Goal: Transaction & Acquisition: Book appointment/travel/reservation

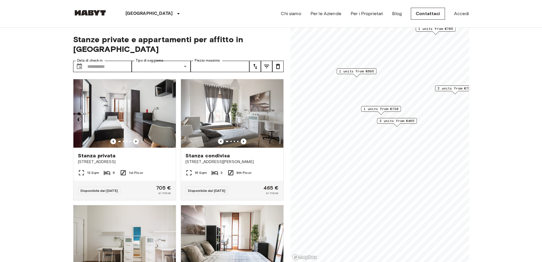
click at [359, 71] on span "1 units from €695" at bounding box center [356, 71] width 35 height 5
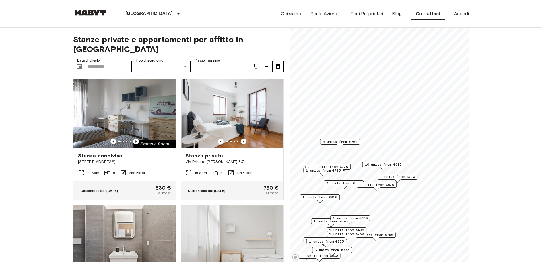
click at [384, 164] on span "10 units from €695" at bounding box center [383, 164] width 37 height 5
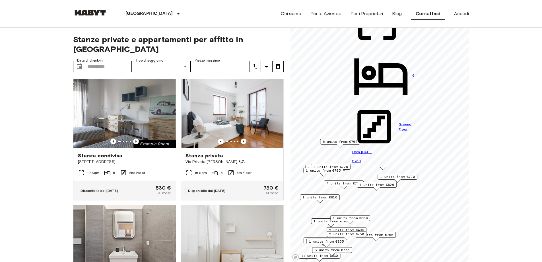
scroll to position [258, 0]
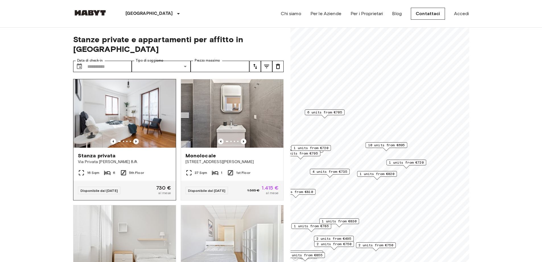
click at [134, 138] on icon "Previous image" at bounding box center [136, 141] width 6 height 6
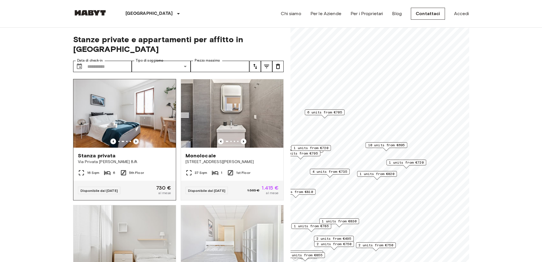
click at [134, 138] on icon "Previous image" at bounding box center [136, 141] width 6 height 6
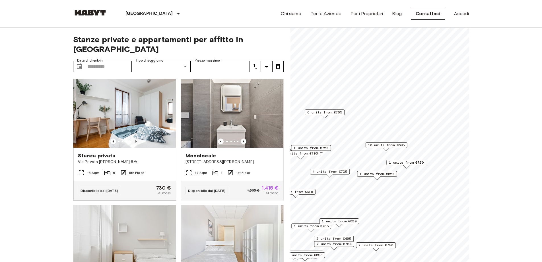
click at [134, 138] on icon "Previous image" at bounding box center [136, 141] width 6 height 6
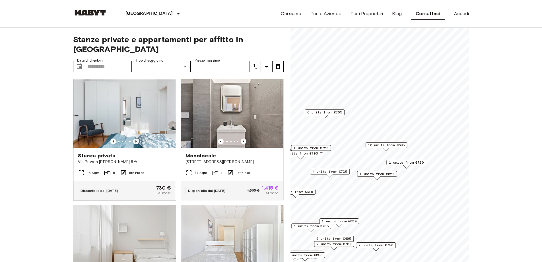
click at [134, 138] on icon "Previous image" at bounding box center [136, 141] width 6 height 6
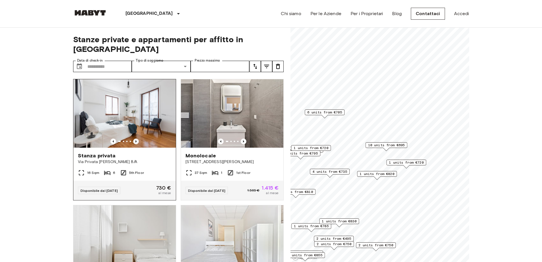
click at [134, 138] on icon "Previous image" at bounding box center [136, 141] width 6 height 6
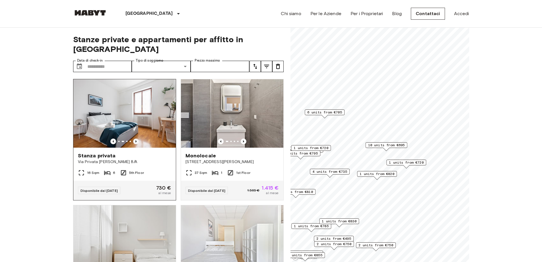
click at [136, 138] on icon "Previous image" at bounding box center [136, 141] width 6 height 6
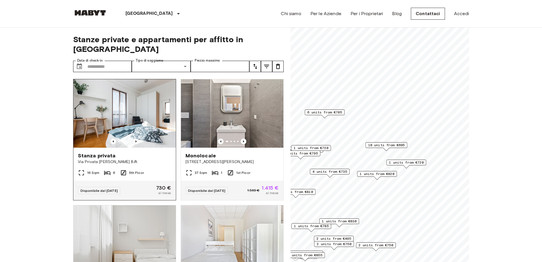
click at [135, 107] on img at bounding box center [124, 113] width 102 height 68
click at [406, 162] on span "1 units from €720" at bounding box center [406, 162] width 35 height 5
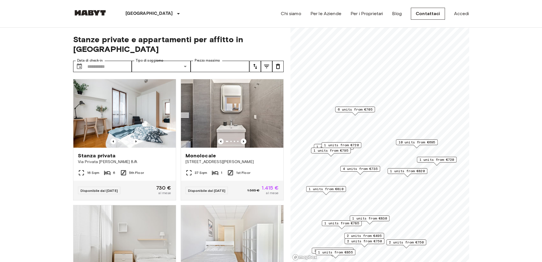
click at [417, 143] on span "10 units from €695" at bounding box center [417, 142] width 37 height 5
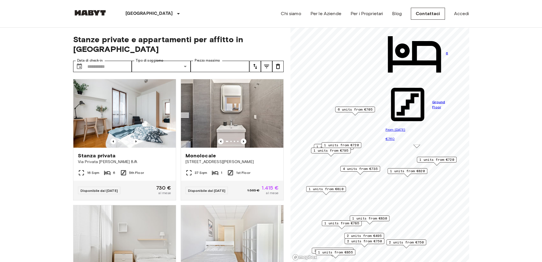
scroll to position [258, 0]
click at [358, 170] on span "4 units from €735" at bounding box center [360, 168] width 35 height 5
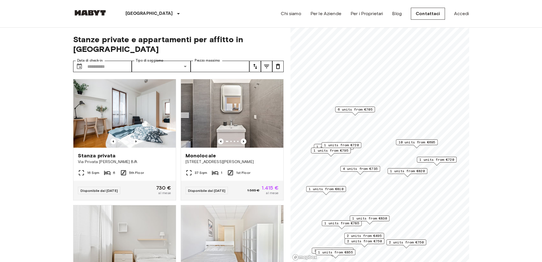
click at [358, 110] on span "6 units from €705" at bounding box center [355, 109] width 35 height 5
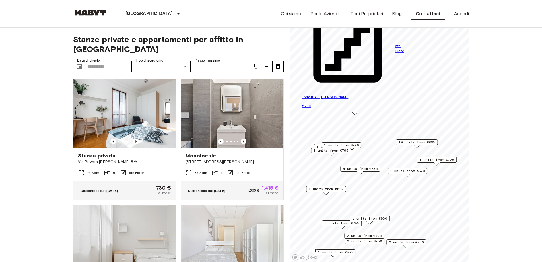
scroll to position [0, 0]
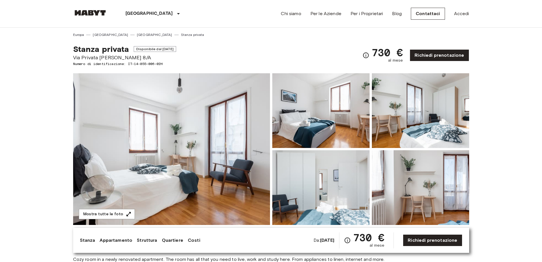
click at [327, 185] on img at bounding box center [320, 187] width 97 height 75
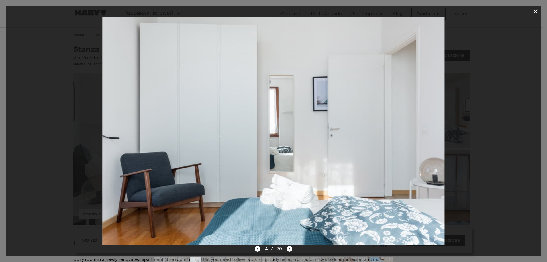
click at [536, 8] on button "button" at bounding box center [535, 11] width 11 height 11
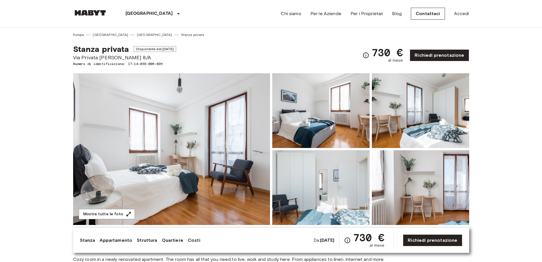
click at [413, 127] on img at bounding box center [420, 110] width 97 height 75
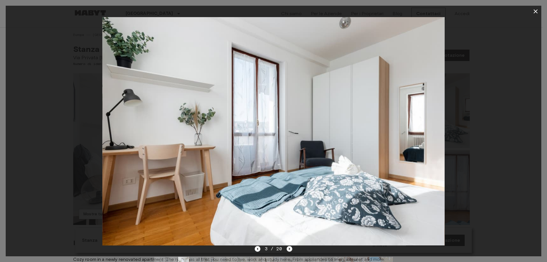
click at [288, 249] on icon "Next image" at bounding box center [289, 249] width 6 height 6
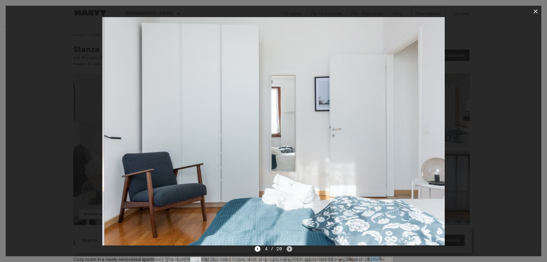
click at [288, 249] on icon "Next image" at bounding box center [289, 249] width 6 height 6
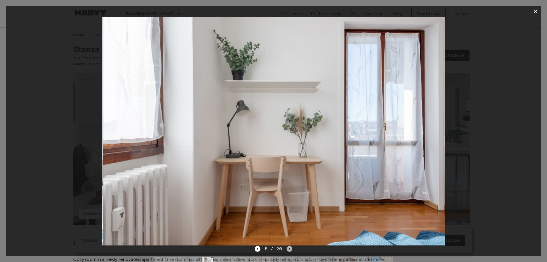
click at [288, 249] on icon "Next image" at bounding box center [289, 249] width 6 height 6
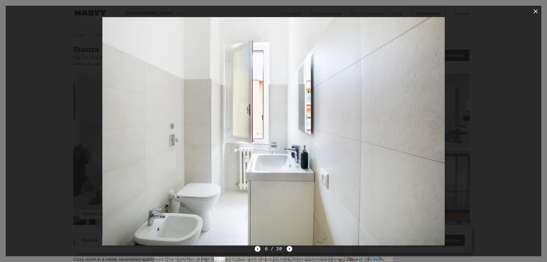
click at [288, 249] on icon "Next image" at bounding box center [289, 249] width 6 height 6
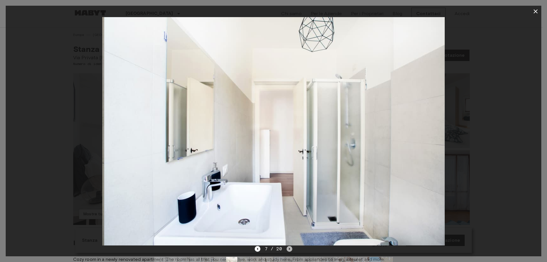
click at [288, 249] on icon "Next image" at bounding box center [289, 249] width 6 height 6
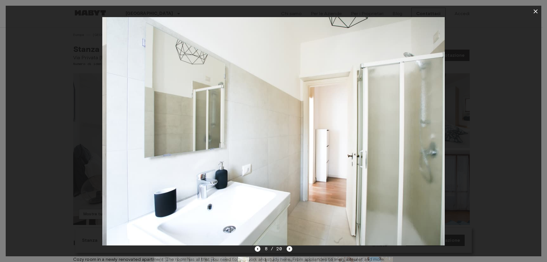
click at [288, 249] on icon "Next image" at bounding box center [289, 249] width 6 height 6
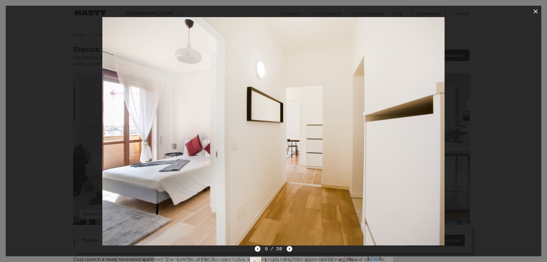
click at [288, 249] on icon "Next image" at bounding box center [289, 249] width 6 height 6
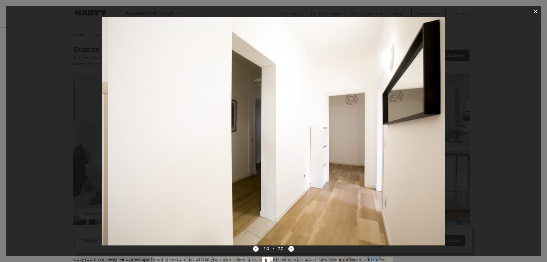
click at [288, 249] on icon "Next image" at bounding box center [291, 249] width 6 height 6
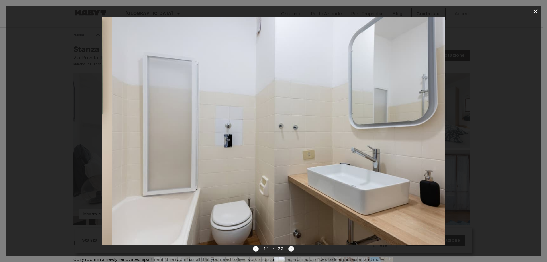
click at [288, 249] on icon "Next image" at bounding box center [291, 249] width 6 height 6
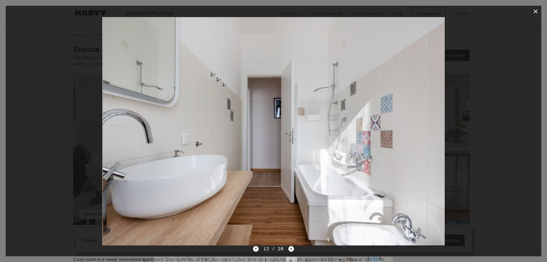
click at [291, 248] on icon "Next image" at bounding box center [290, 248] width 1 height 2
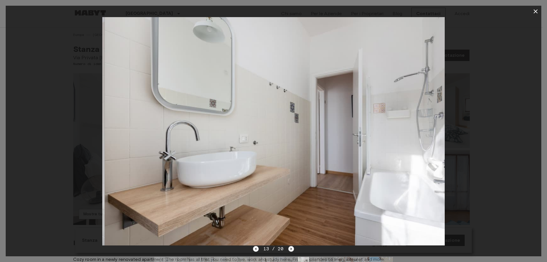
click at [291, 248] on icon "Next image" at bounding box center [290, 248] width 1 height 2
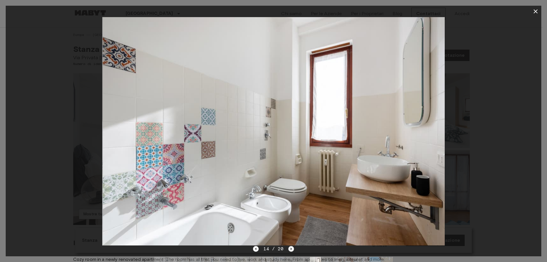
click at [290, 248] on icon "Next image" at bounding box center [290, 248] width 1 height 2
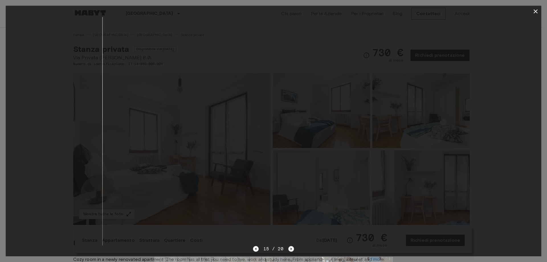
click at [290, 248] on icon "Next image" at bounding box center [290, 248] width 1 height 2
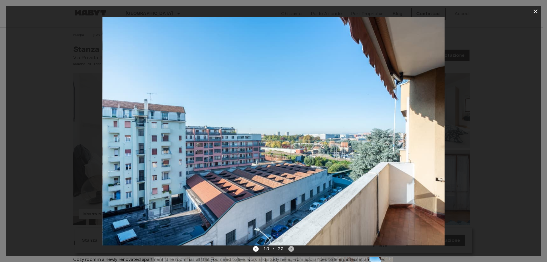
click at [290, 248] on icon "Next image" at bounding box center [290, 248] width 1 height 2
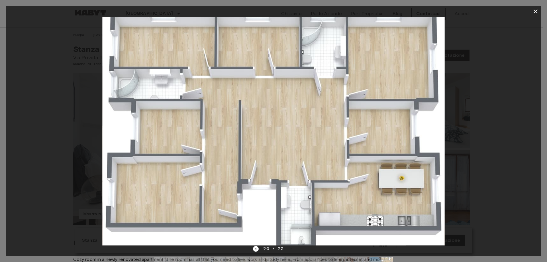
click at [535, 10] on icon "button" at bounding box center [535, 11] width 7 height 7
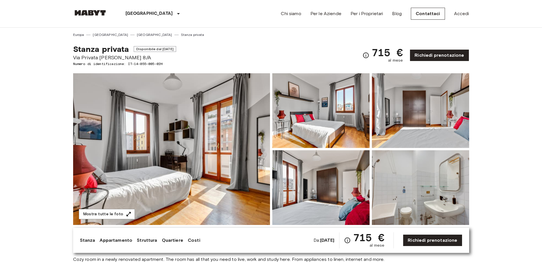
click at [213, 140] on img at bounding box center [171, 148] width 197 height 151
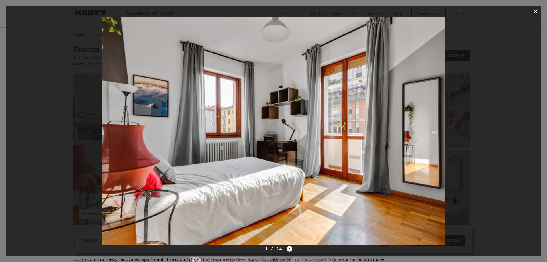
click at [289, 249] on icon "Next image" at bounding box center [289, 248] width 1 height 2
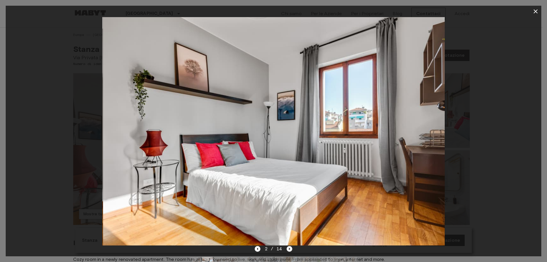
click at [289, 249] on icon "Next image" at bounding box center [289, 248] width 1 height 2
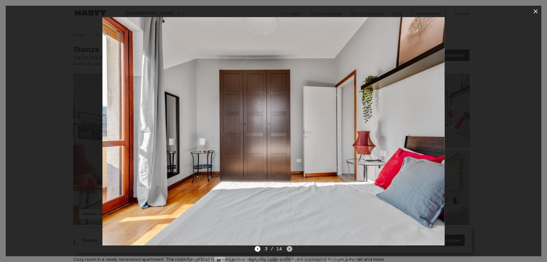
click at [289, 249] on icon "Next image" at bounding box center [289, 248] width 1 height 2
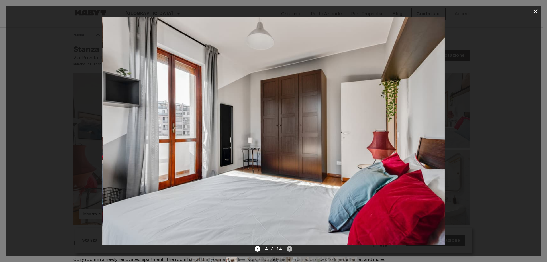
click at [289, 249] on icon "Next image" at bounding box center [289, 248] width 1 height 2
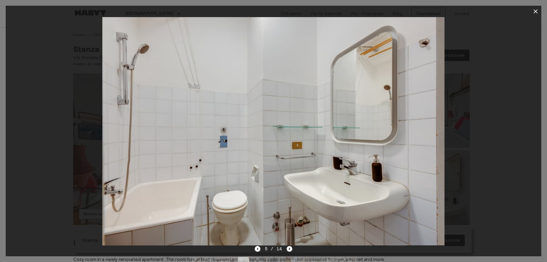
click at [289, 248] on icon "Next image" at bounding box center [289, 248] width 1 height 2
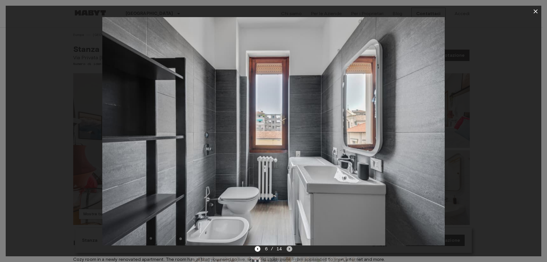
click at [289, 248] on icon "Next image" at bounding box center [289, 248] width 1 height 2
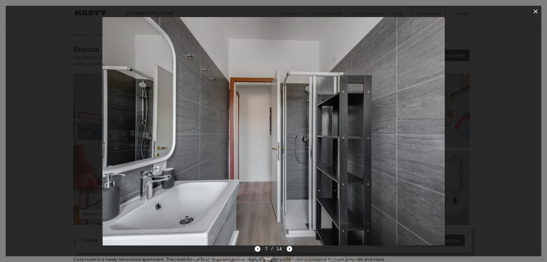
click at [289, 248] on icon "Next image" at bounding box center [289, 248] width 1 height 2
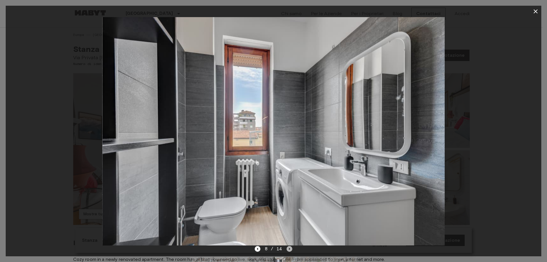
click at [289, 248] on icon "Next image" at bounding box center [289, 248] width 1 height 2
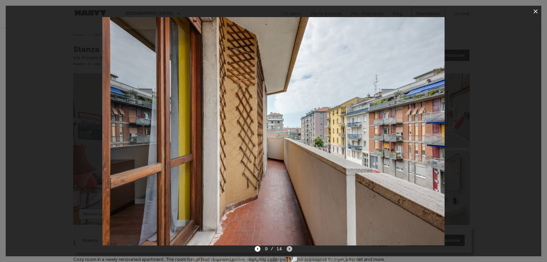
click at [289, 248] on icon "Next image" at bounding box center [289, 248] width 1 height 2
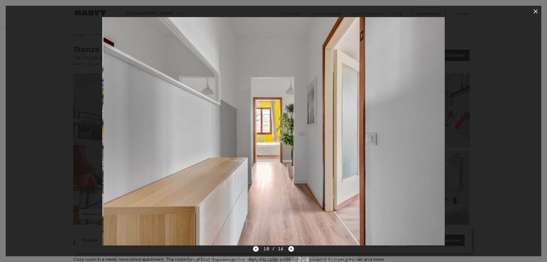
click at [288, 248] on icon "Next image" at bounding box center [291, 249] width 6 height 6
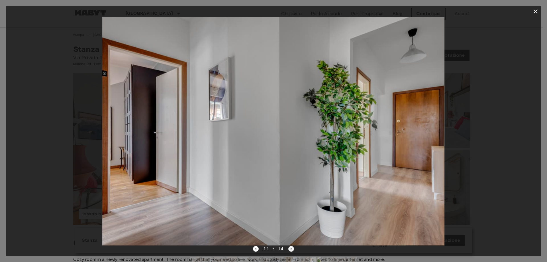
click at [288, 248] on icon "Next image" at bounding box center [291, 249] width 6 height 6
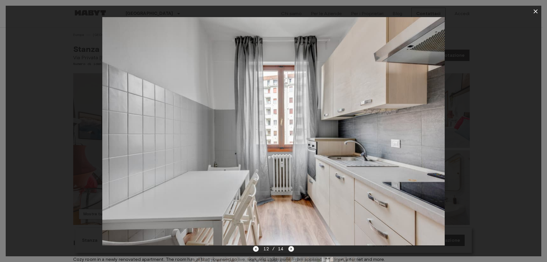
click at [290, 249] on icon "Next image" at bounding box center [290, 248] width 1 height 2
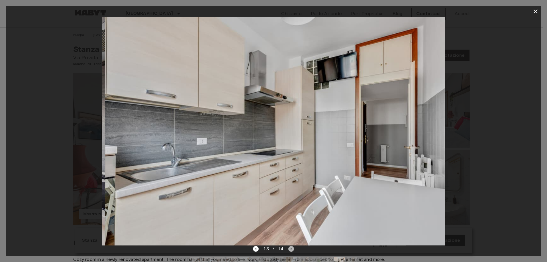
click at [290, 249] on icon "Next image" at bounding box center [290, 248] width 1 height 2
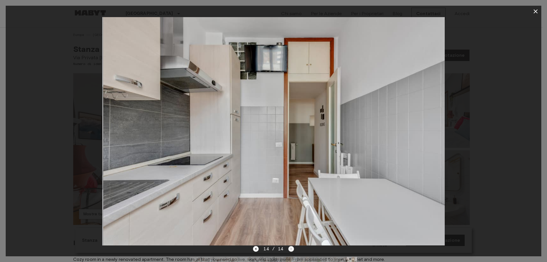
click at [290, 249] on div "14 / 14" at bounding box center [273, 248] width 41 height 7
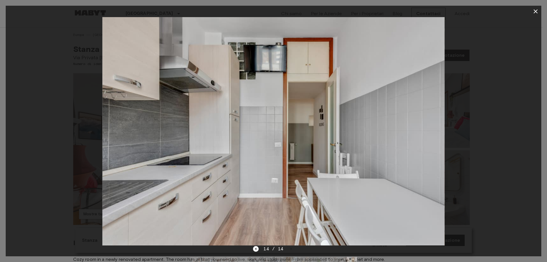
click at [536, 11] on icon "button" at bounding box center [535, 11] width 4 height 4
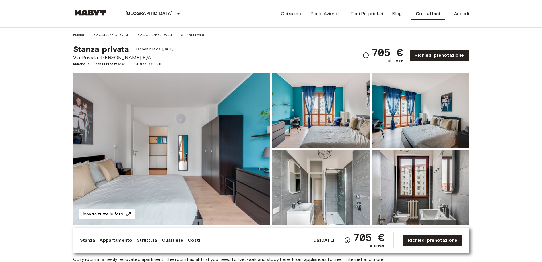
click at [200, 186] on img at bounding box center [171, 148] width 197 height 151
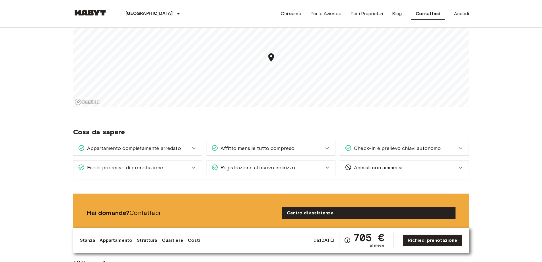
scroll to position [501, 0]
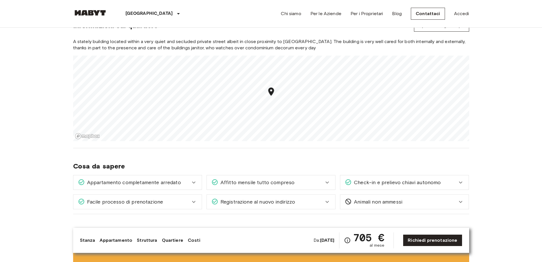
click at [194, 183] on icon at bounding box center [193, 182] width 7 height 7
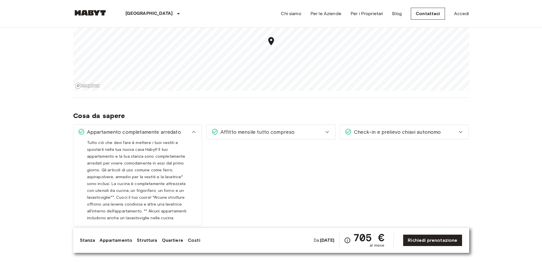
scroll to position [577, 0]
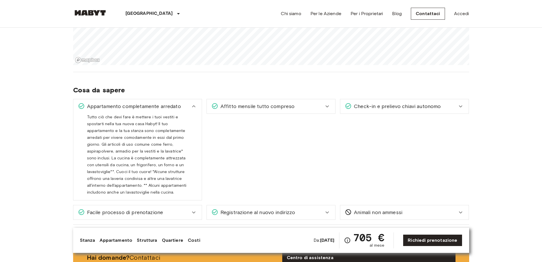
click at [323, 105] on div "Affitto mensile tutto compreso" at bounding box center [268, 105] width 112 height 7
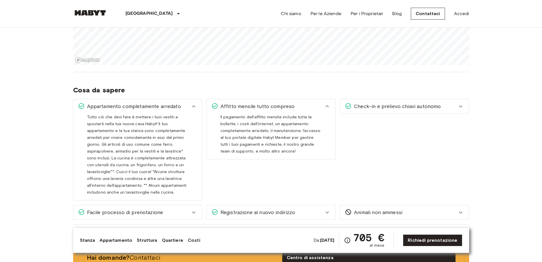
click at [329, 106] on icon at bounding box center [327, 106] width 7 height 7
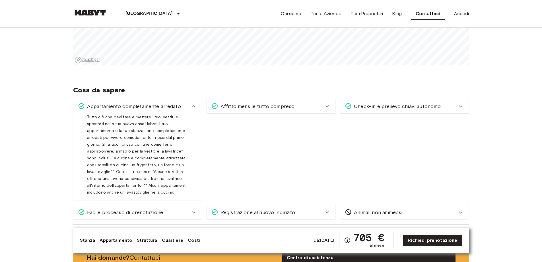
click at [194, 106] on icon at bounding box center [193, 106] width 3 height 2
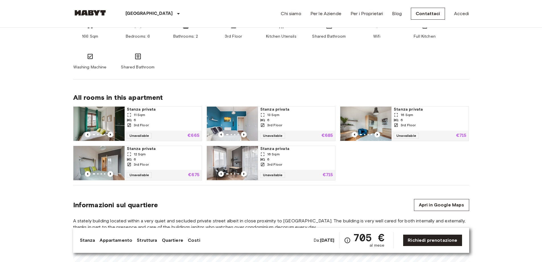
scroll to position [312, 0]
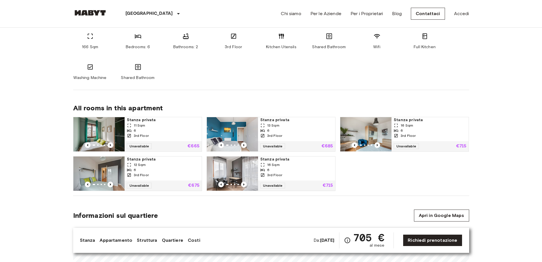
click at [376, 127] on img at bounding box center [366, 134] width 51 height 34
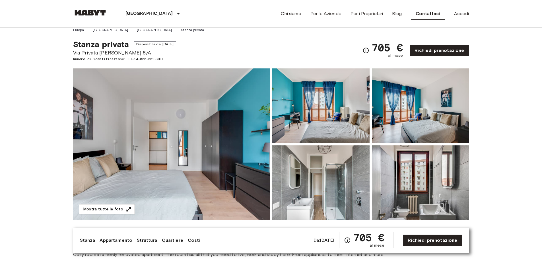
scroll to position [0, 0]
